Goal: Transaction & Acquisition: Purchase product/service

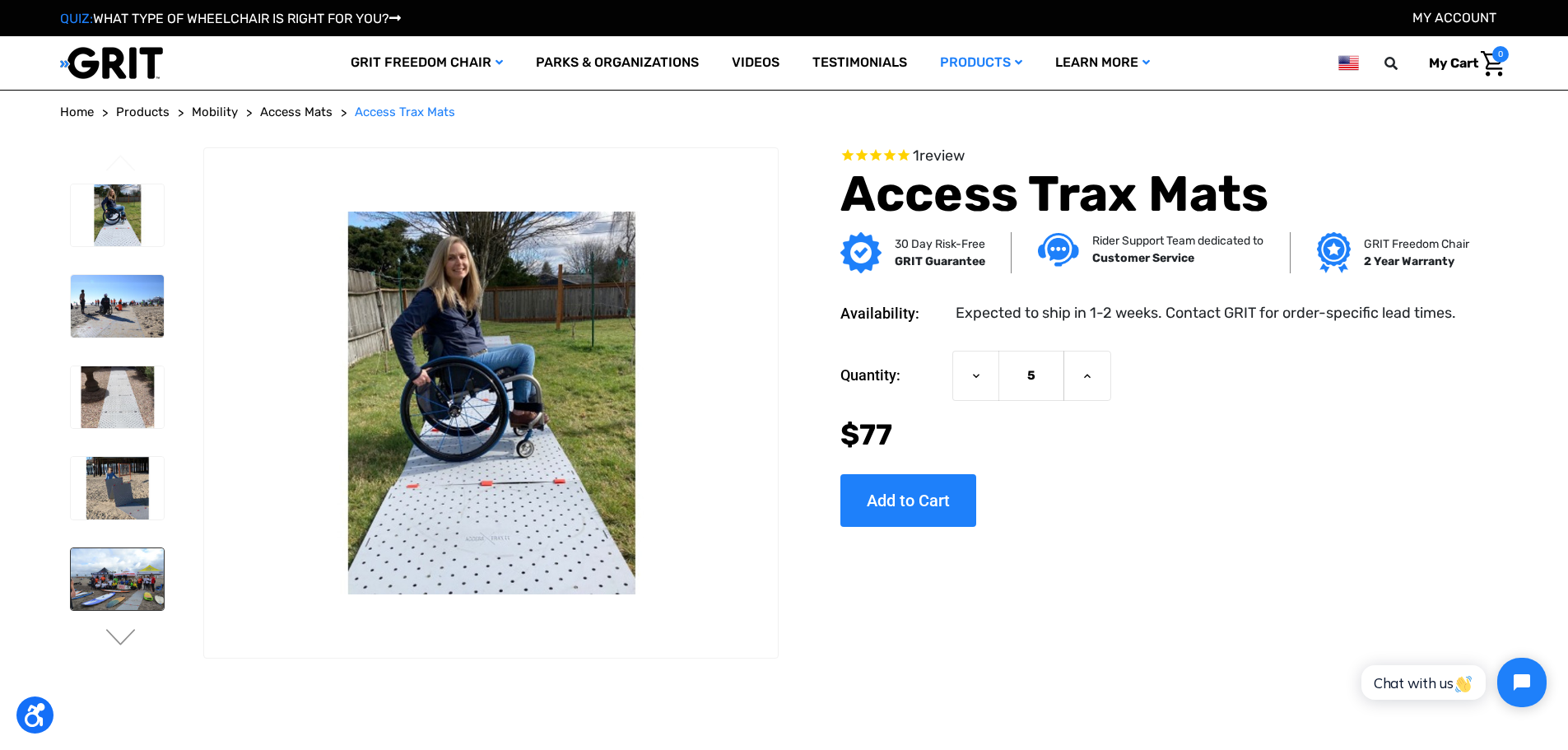
click at [121, 583] on img at bounding box center [117, 579] width 93 height 63
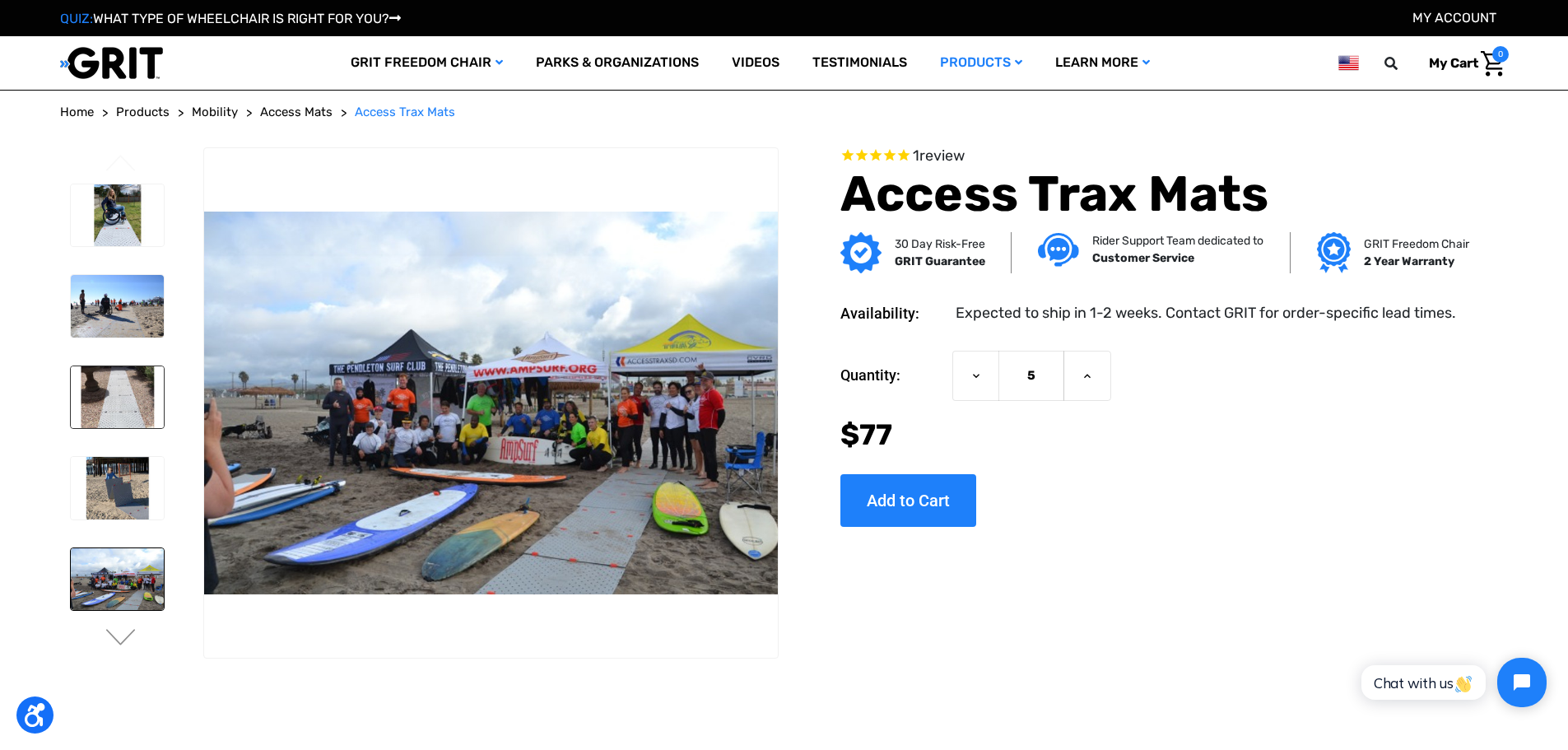
click at [116, 409] on img at bounding box center [117, 397] width 93 height 63
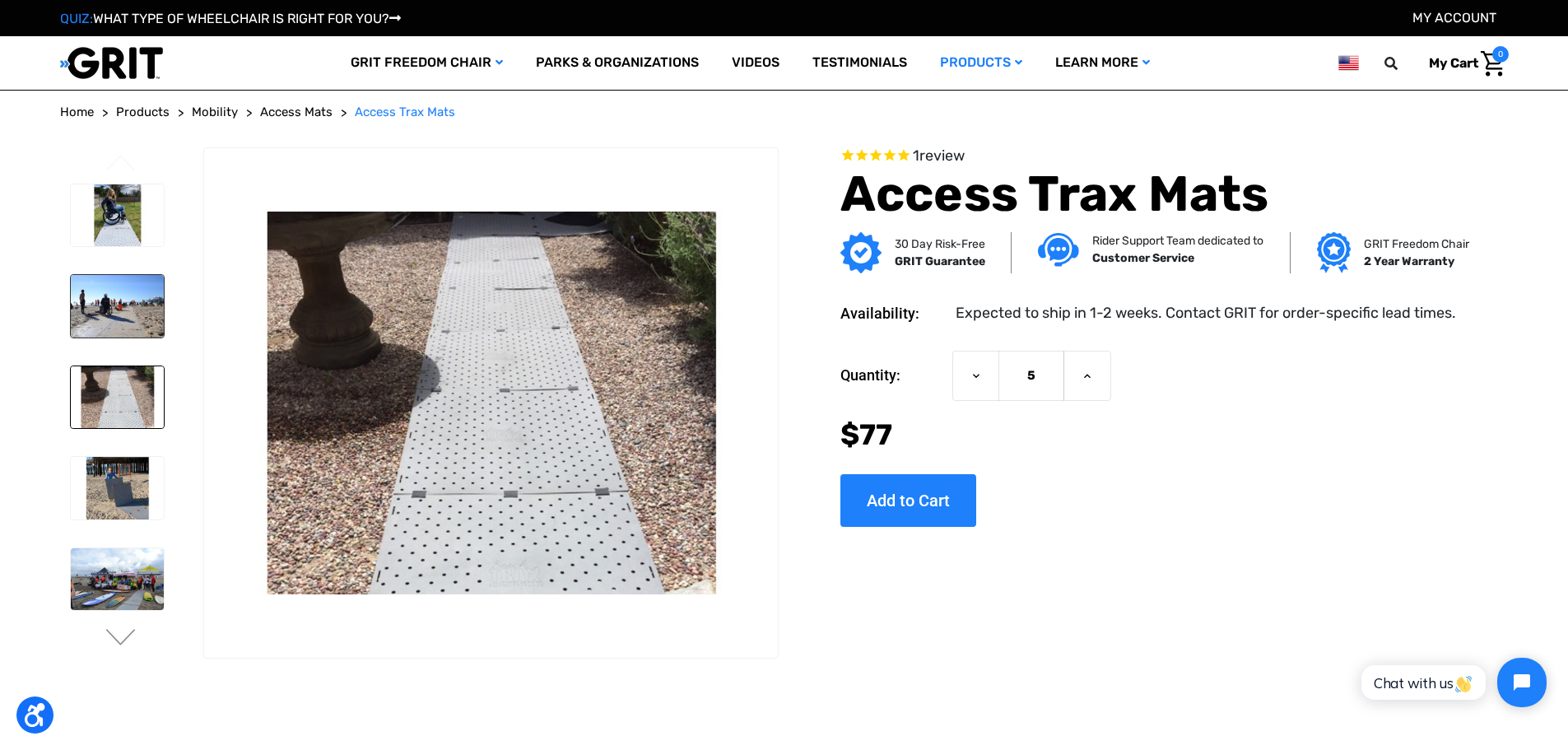
click at [122, 312] on img at bounding box center [117, 306] width 93 height 63
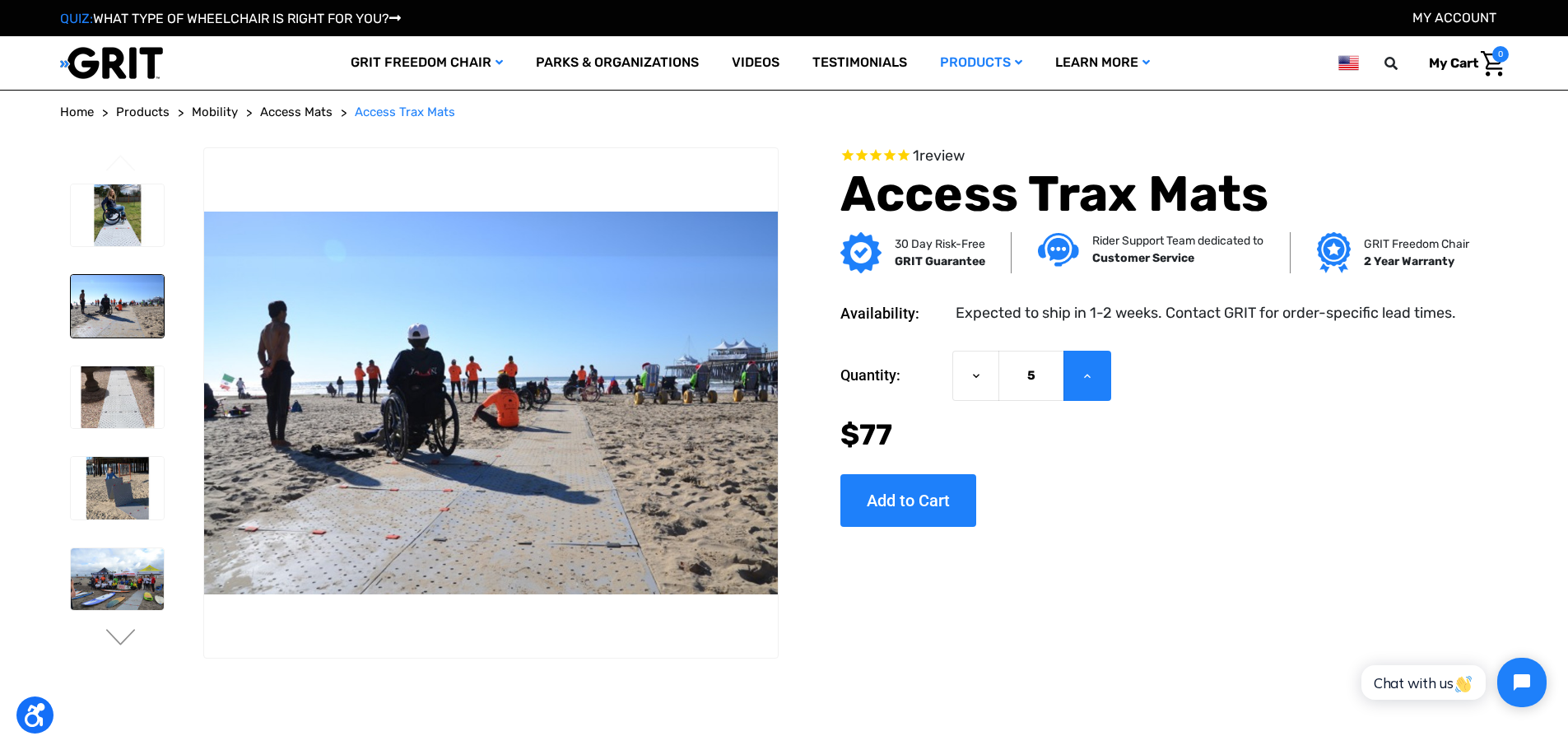
click at [1091, 371] on icon at bounding box center [1087, 376] width 13 height 13
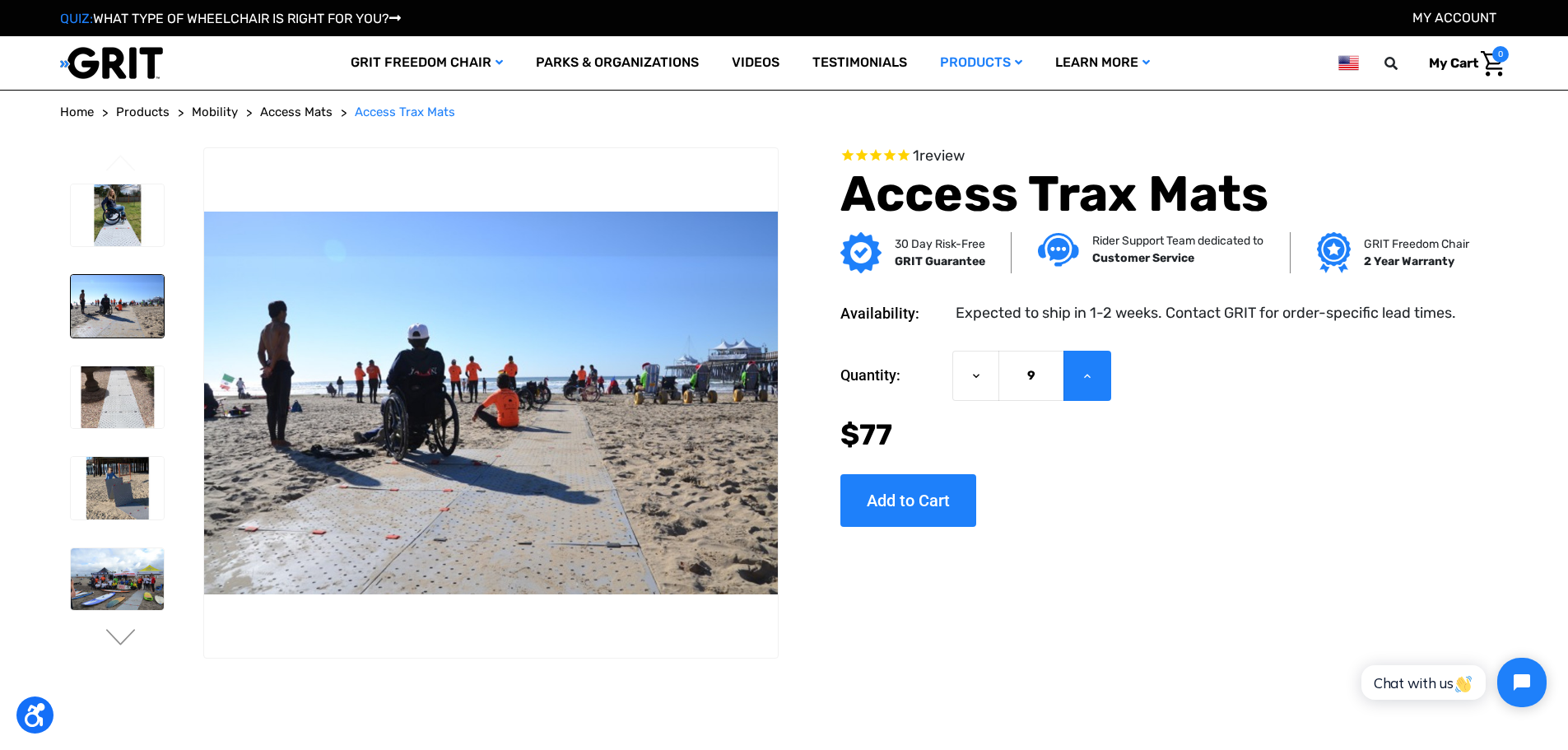
type input "10"
click at [931, 492] on input "Add to Cart" at bounding box center [908, 500] width 136 height 53
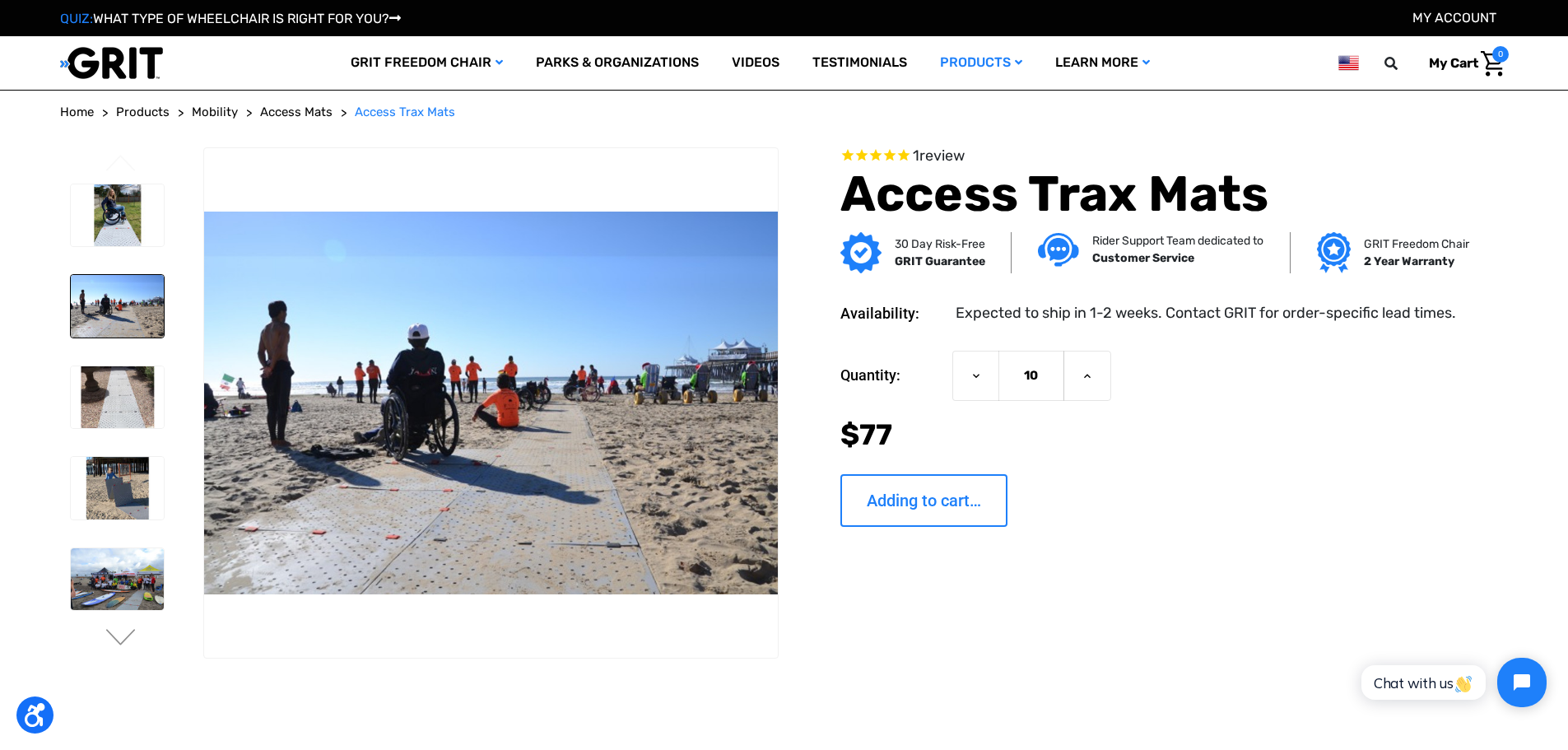
type input "Add to Cart"
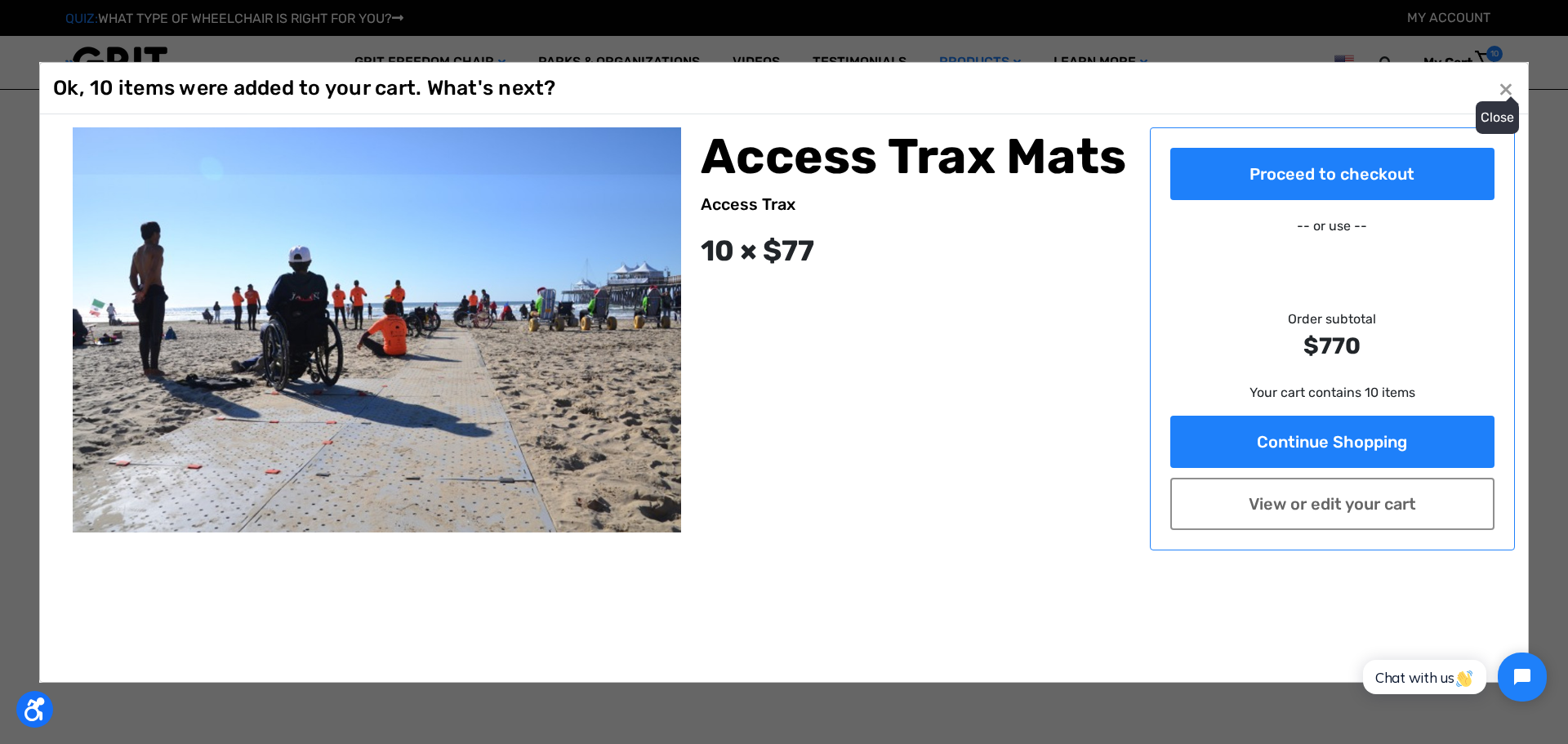
click at [1502, 90] on button "Close ×" at bounding box center [1505, 88] width 26 height 26
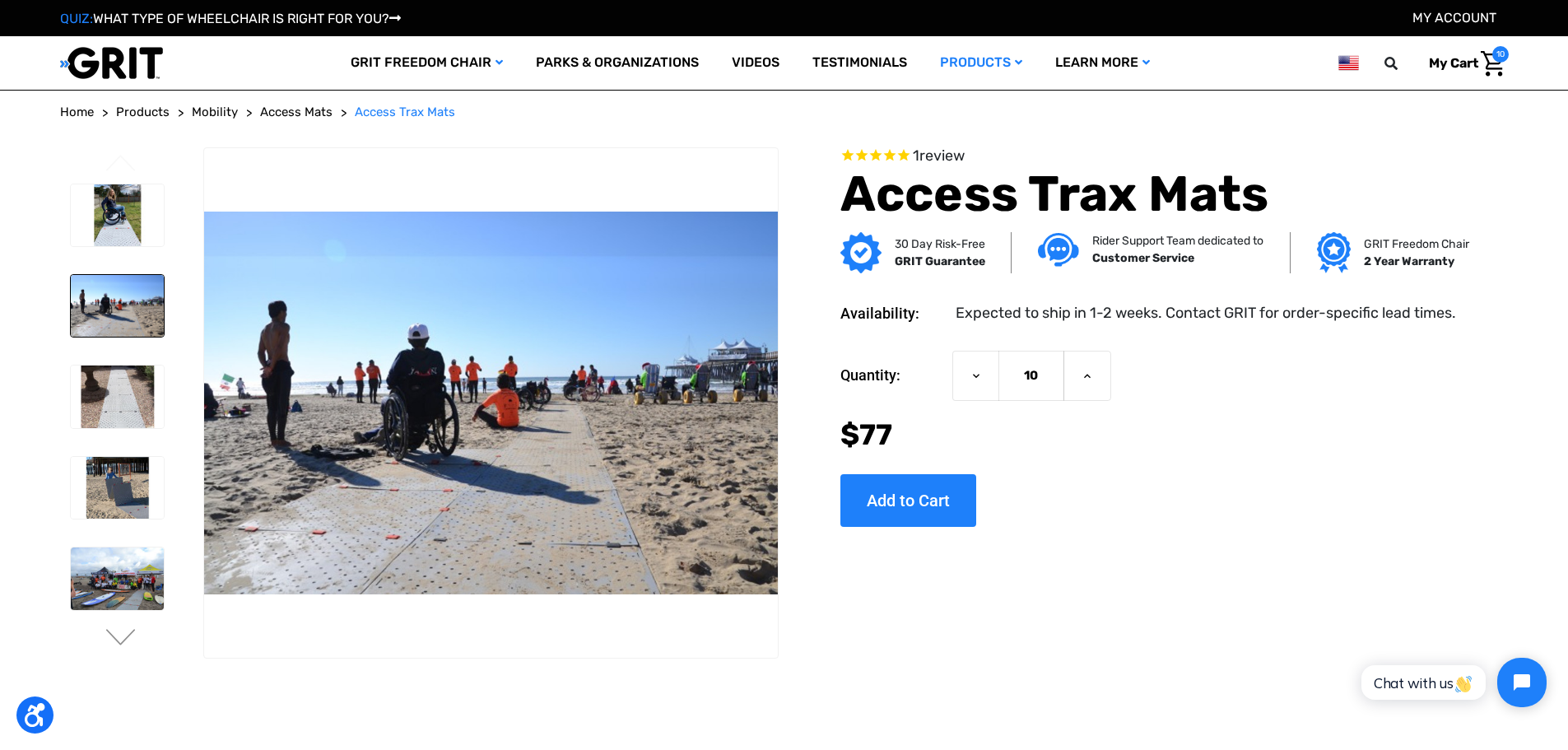
click at [1476, 58] on span "My Cart" at bounding box center [1454, 63] width 50 height 16
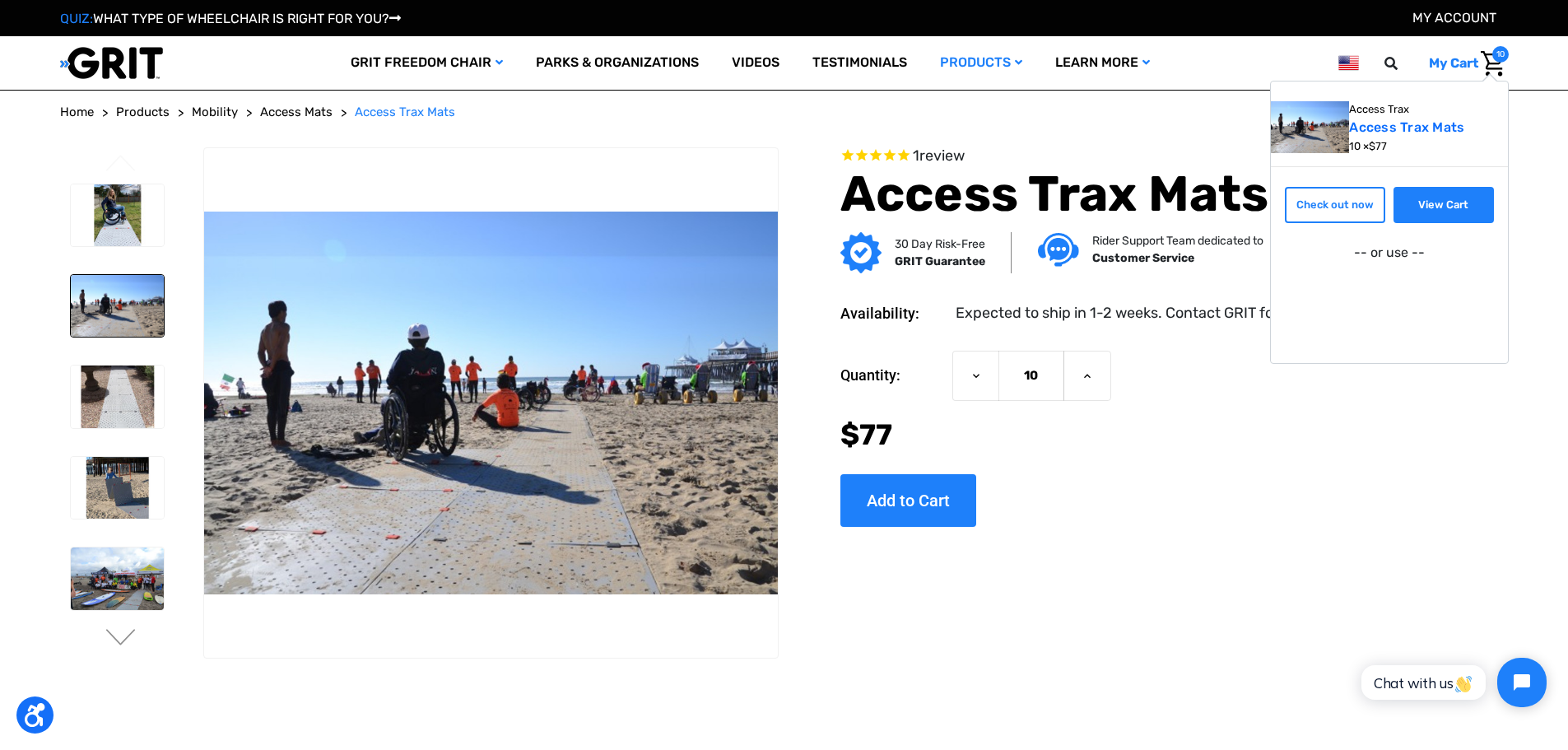
click at [1428, 213] on link "View Cart" at bounding box center [1444, 205] width 100 height 36
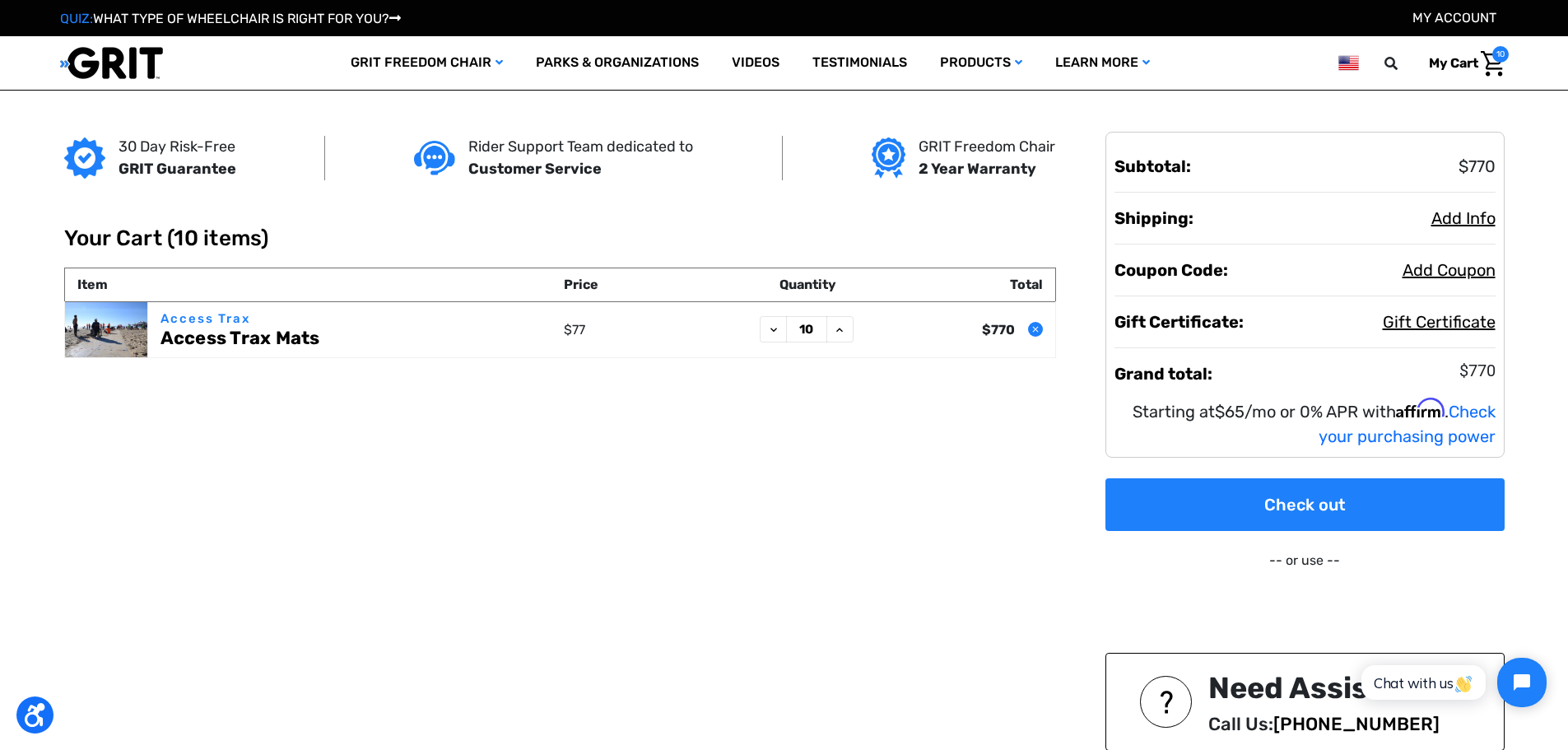
click at [1039, 327] on icon "Remove Access Trax Mats from cart" at bounding box center [1036, 329] width 10 height 10
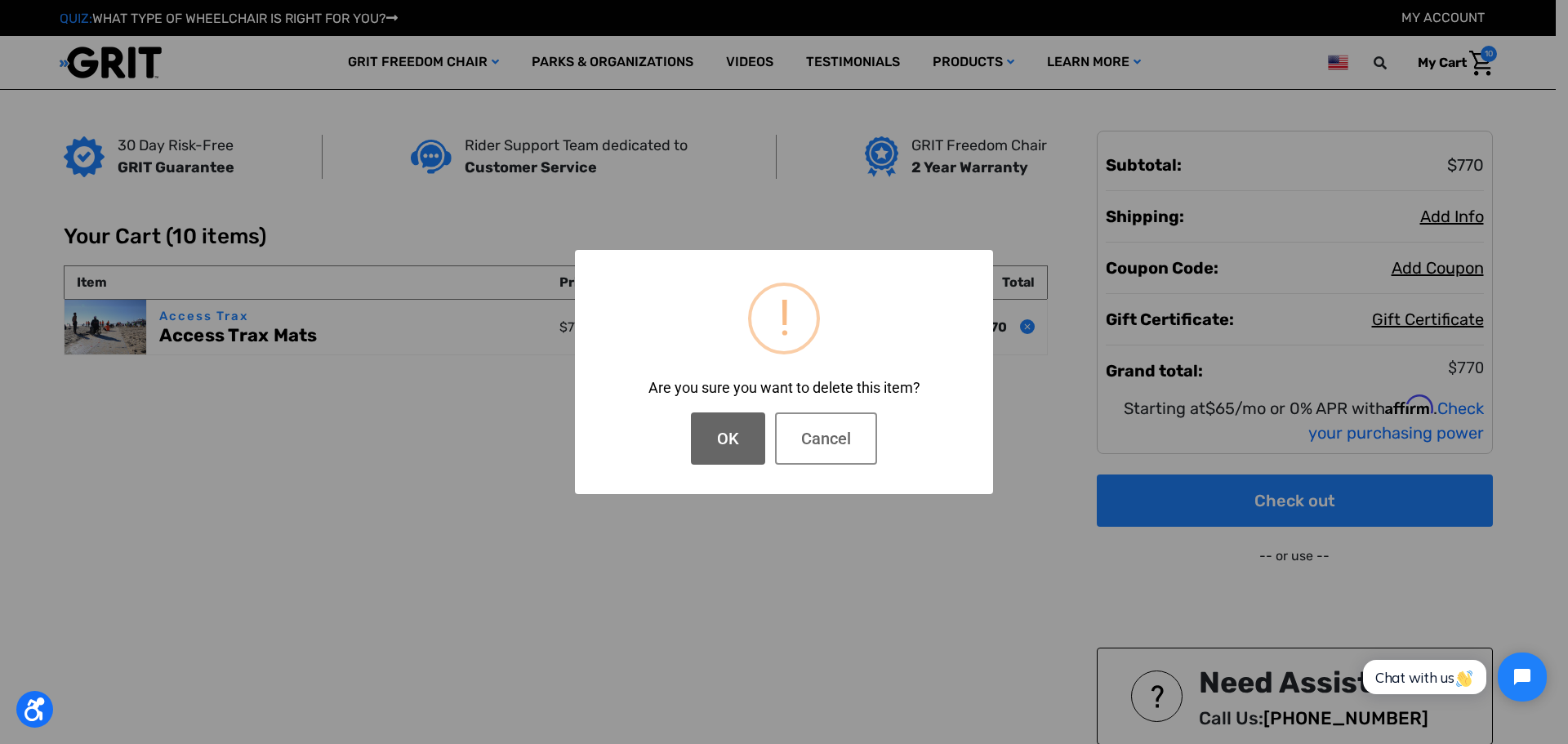
click at [738, 439] on button "OK" at bounding box center [727, 438] width 74 height 52
